Goal: Task Accomplishment & Management: Manage account settings

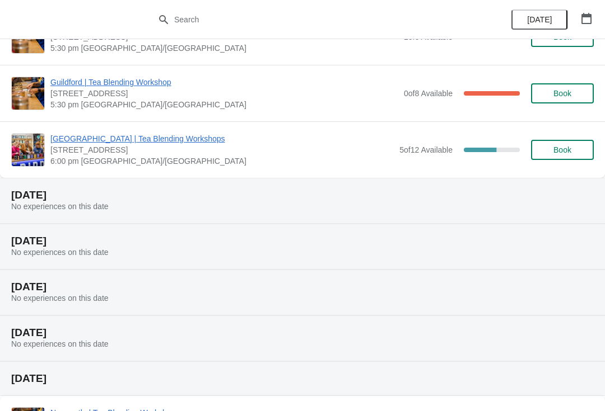
scroll to position [460, 0]
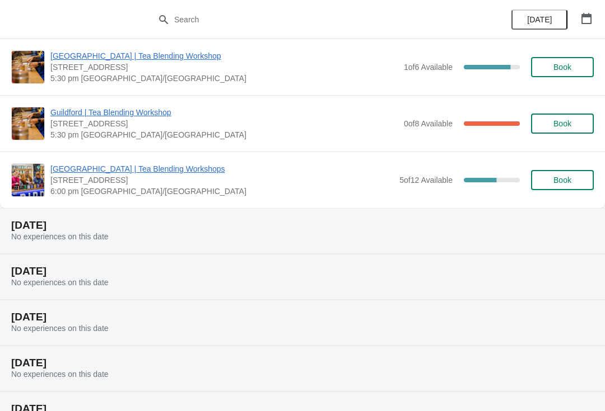
click at [133, 173] on span "[GEOGRAPHIC_DATA] | Tea Blending Workshops" at bounding box center [221, 168] width 343 height 11
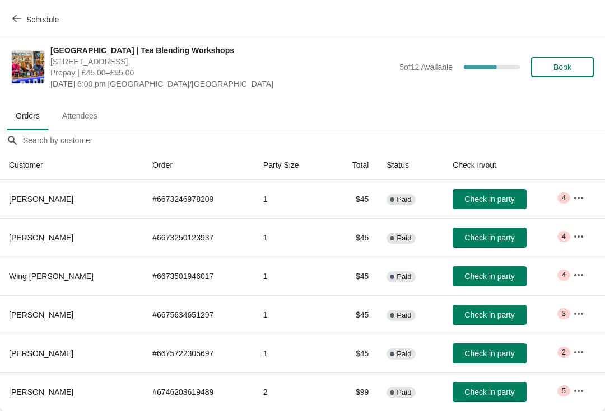
scroll to position [6, 0]
click at [579, 198] on icon "button" at bounding box center [578, 197] width 9 height 2
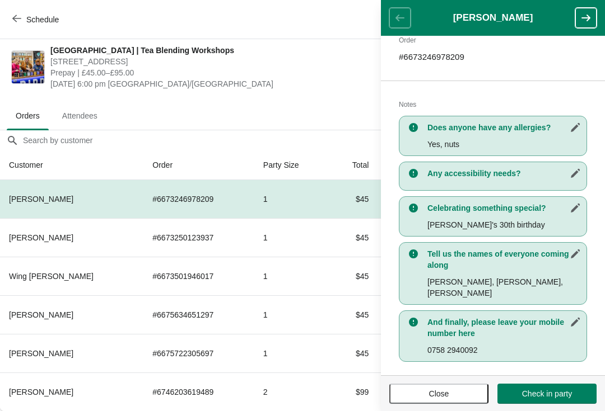
scroll to position [183, 0]
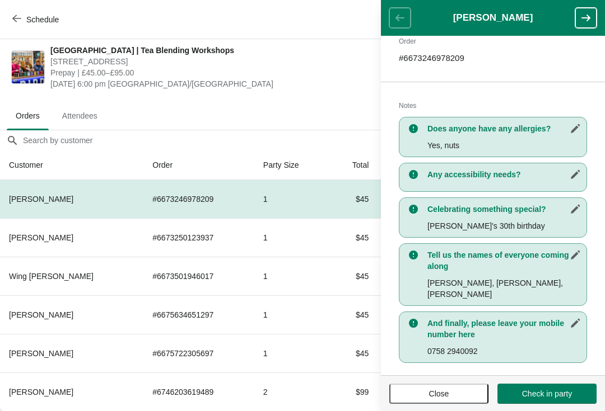
click at [585, 24] on button "button" at bounding box center [585, 18] width 21 height 20
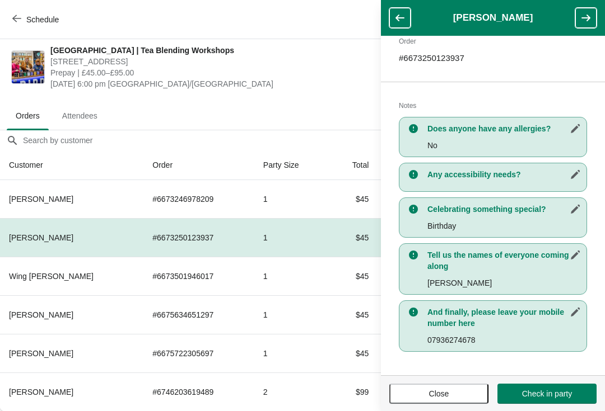
scroll to position [184, 0]
click at [580, 16] on icon "button" at bounding box center [585, 17] width 11 height 11
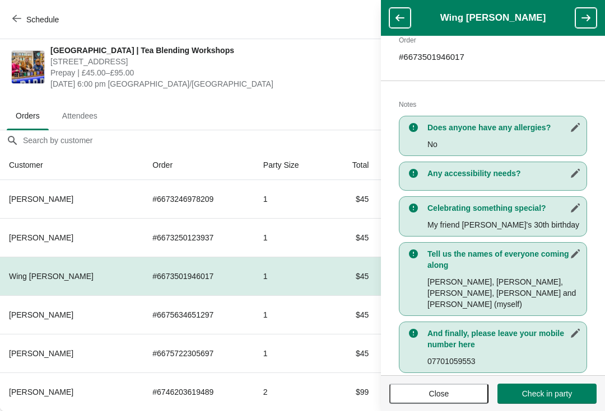
scroll to position [194, 0]
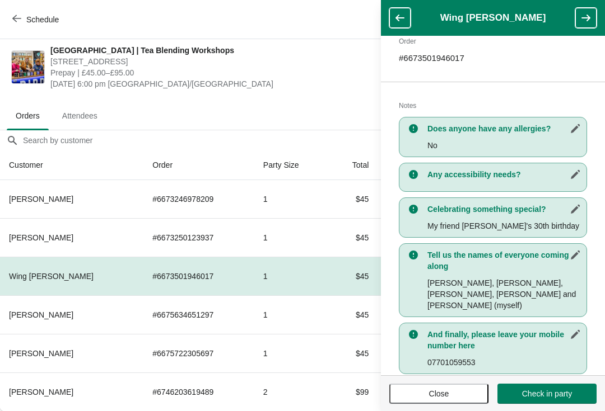
click at [583, 18] on icon "button" at bounding box center [585, 18] width 9 height 7
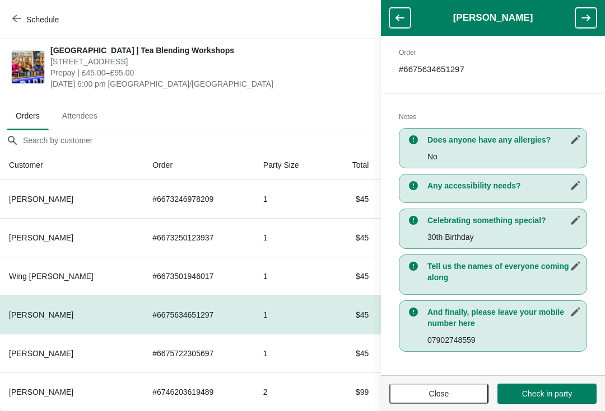
scroll to position [172, 0]
click at [581, 18] on icon "button" at bounding box center [585, 17] width 11 height 11
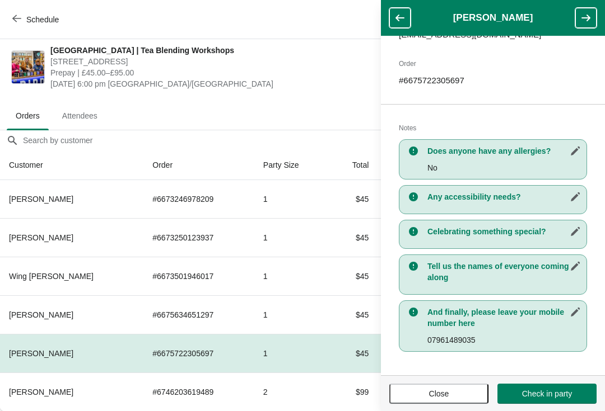
scroll to position [161, 0]
click at [591, 17] on icon "button" at bounding box center [585, 17] width 11 height 11
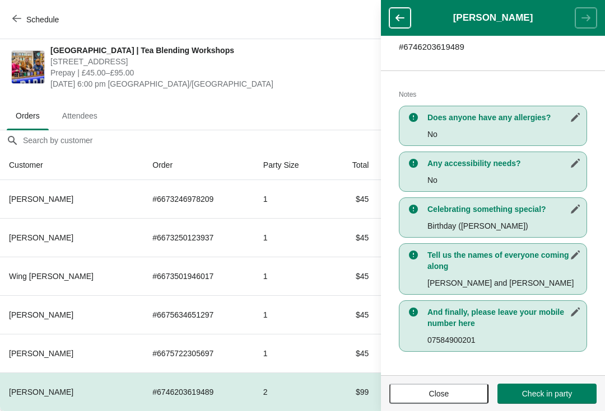
scroll to position [194, 0]
click at [318, 274] on td "1" at bounding box center [291, 276] width 75 height 39
click at [397, 19] on icon "button" at bounding box center [399, 18] width 9 height 7
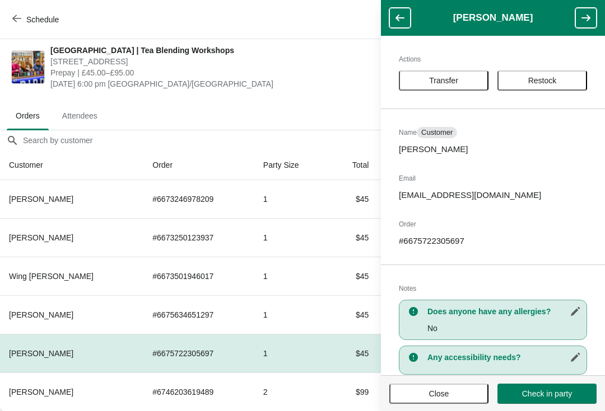
click at [406, 18] on button "button" at bounding box center [399, 18] width 21 height 20
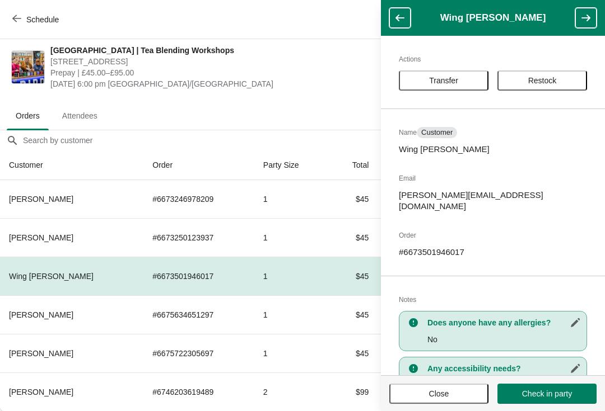
click at [406, 16] on button "button" at bounding box center [399, 18] width 21 height 20
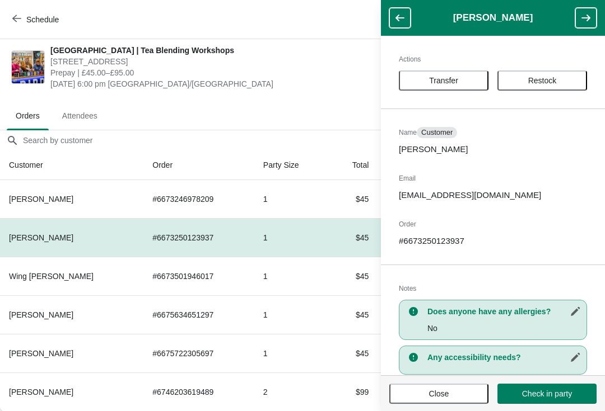
click at [404, 11] on button "button" at bounding box center [399, 18] width 21 height 20
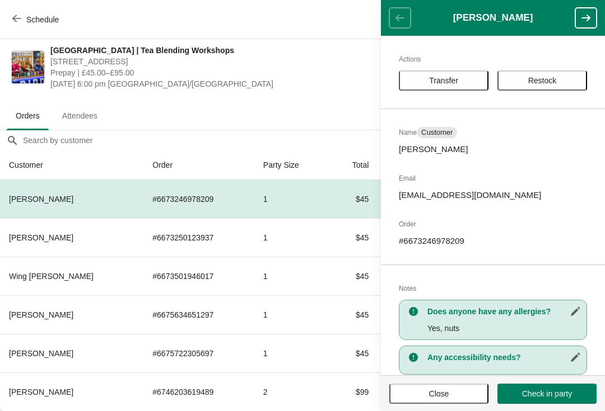
scroll to position [0, 0]
